Goal: Task Accomplishment & Management: Manage account settings

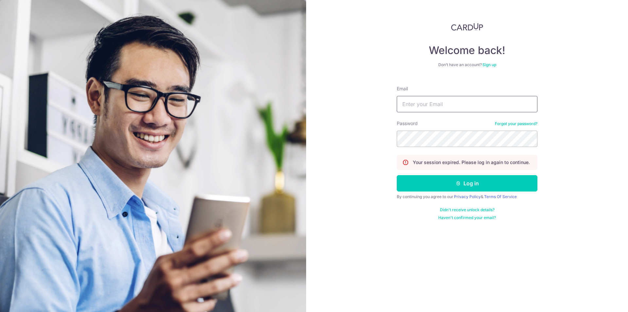
drag, startPoint x: 0, startPoint y: 0, endPoint x: 450, endPoint y: 101, distance: 461.6
click at [451, 101] on input "Email" at bounding box center [467, 104] width 141 height 16
type input "[EMAIL_ADDRESS][PERSON_NAME][DOMAIN_NAME]"
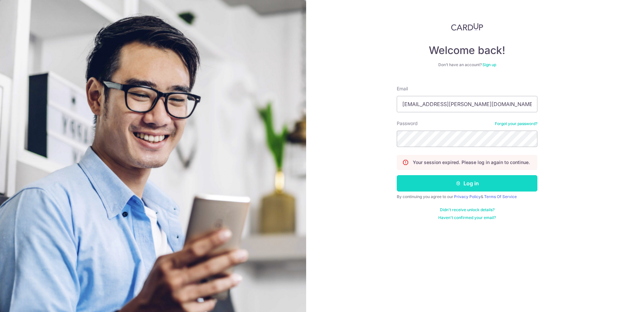
click at [471, 183] on button "Log in" at bounding box center [467, 183] width 141 height 16
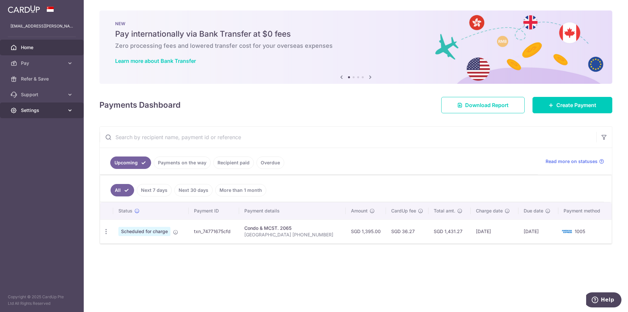
click at [67, 114] on link "Settings" at bounding box center [42, 110] width 84 height 16
click at [35, 138] on link "Logout" at bounding box center [42, 142] width 84 height 16
